Goal: Navigation & Orientation: Locate item on page

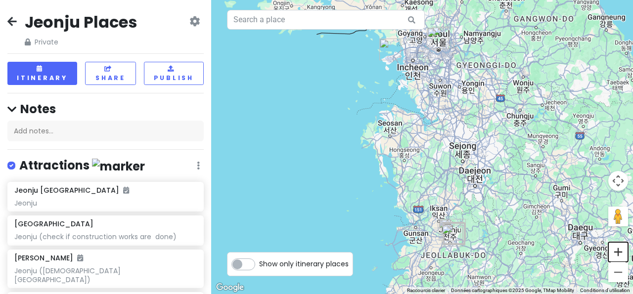
click at [619, 252] on button "Zoom avant" at bounding box center [618, 252] width 20 height 20
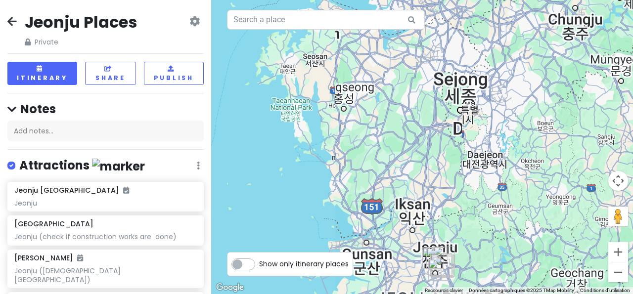
drag, startPoint x: 473, startPoint y: 193, endPoint x: 430, endPoint y: 182, distance: 44.3
click at [429, 49] on div at bounding box center [422, 147] width 422 height 294
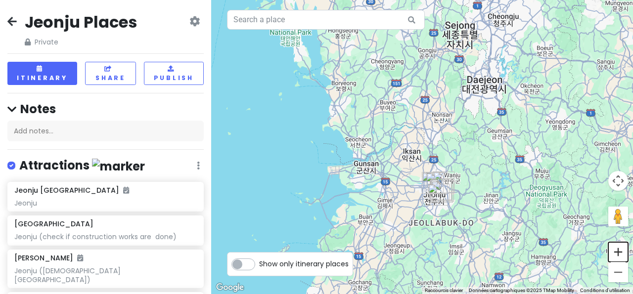
click at [624, 252] on button "Zoom avant" at bounding box center [618, 252] width 20 height 20
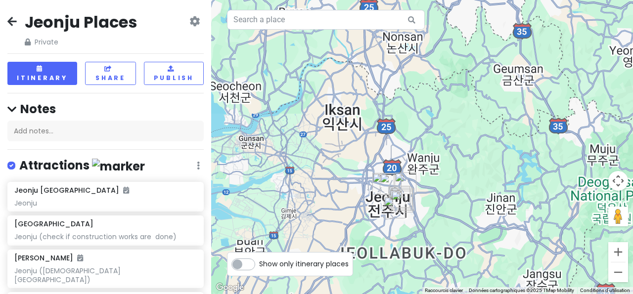
drag, startPoint x: 462, startPoint y: 174, endPoint x: 395, endPoint y: 103, distance: 97.2
click at [395, 103] on div at bounding box center [422, 147] width 422 height 294
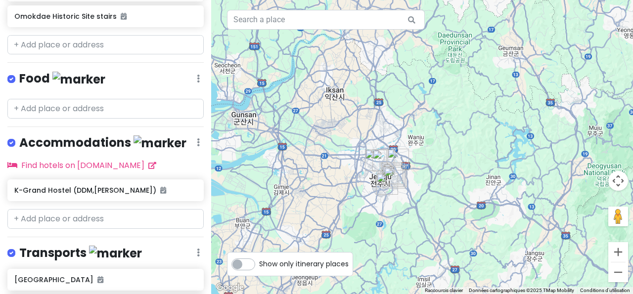
scroll to position [479, 0]
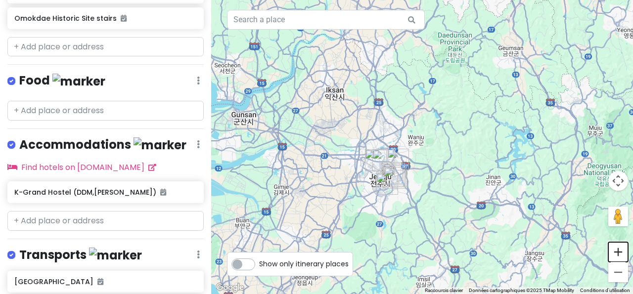
click at [618, 252] on button "Zoom avant" at bounding box center [618, 252] width 20 height 20
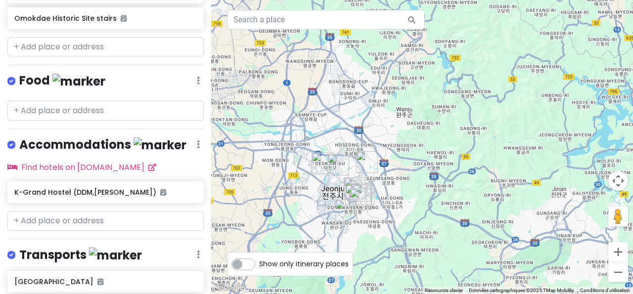
drag, startPoint x: 351, startPoint y: 167, endPoint x: 342, endPoint y: 115, distance: 52.6
click at [342, 115] on div at bounding box center [422, 147] width 422 height 294
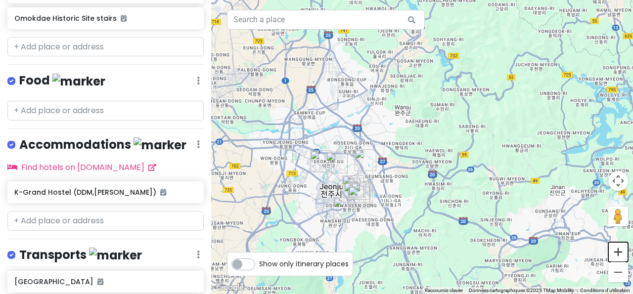
click at [620, 248] on button "Zoom avant" at bounding box center [618, 252] width 20 height 20
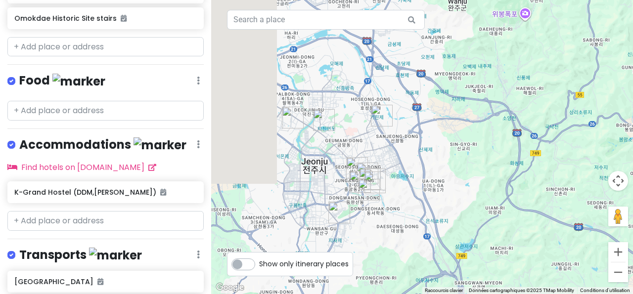
drag, startPoint x: 298, startPoint y: 161, endPoint x: 383, endPoint y: 78, distance: 118.8
click at [383, 78] on div at bounding box center [422, 147] width 422 height 294
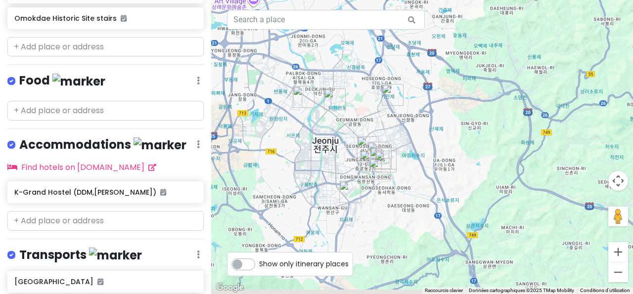
drag, startPoint x: 364, startPoint y: 136, endPoint x: 376, endPoint y: 112, distance: 26.3
click at [376, 112] on div at bounding box center [422, 147] width 422 height 294
click at [618, 250] on button "Zoom avant" at bounding box center [618, 252] width 20 height 20
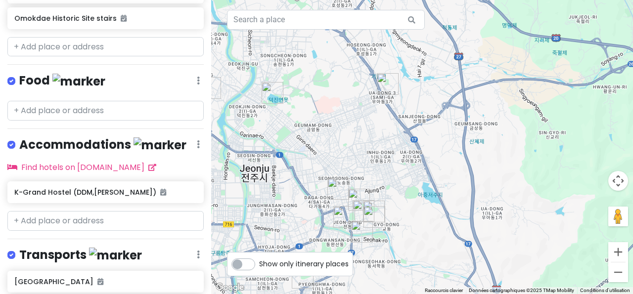
drag, startPoint x: 325, startPoint y: 92, endPoint x: 355, endPoint y: 114, distance: 37.2
click at [355, 114] on div at bounding box center [422, 147] width 422 height 294
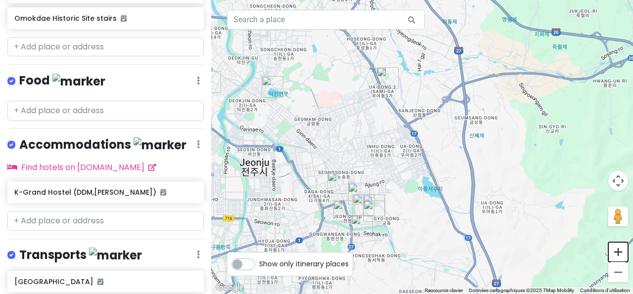
click at [618, 254] on button "Zoom avant" at bounding box center [618, 252] width 20 height 20
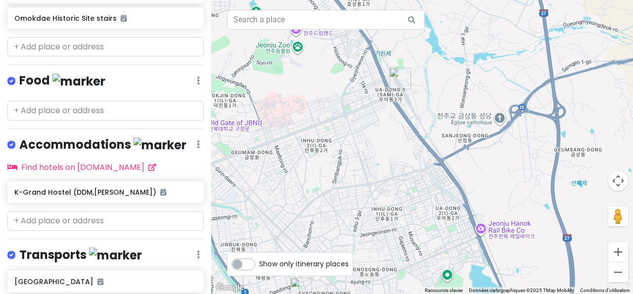
drag, startPoint x: 323, startPoint y: 84, endPoint x: 370, endPoint y: 148, distance: 79.5
click at [370, 148] on div at bounding box center [422, 147] width 422 height 294
click at [620, 255] on button "Zoom avant" at bounding box center [618, 252] width 20 height 20
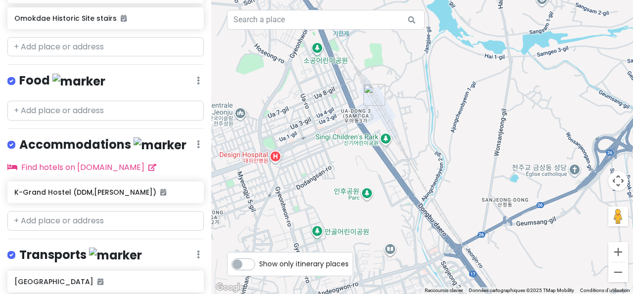
drag, startPoint x: 353, startPoint y: 110, endPoint x: 350, endPoint y: 184, distance: 74.7
click at [350, 184] on div at bounding box center [422, 147] width 422 height 294
